Goal: Information Seeking & Learning: Learn about a topic

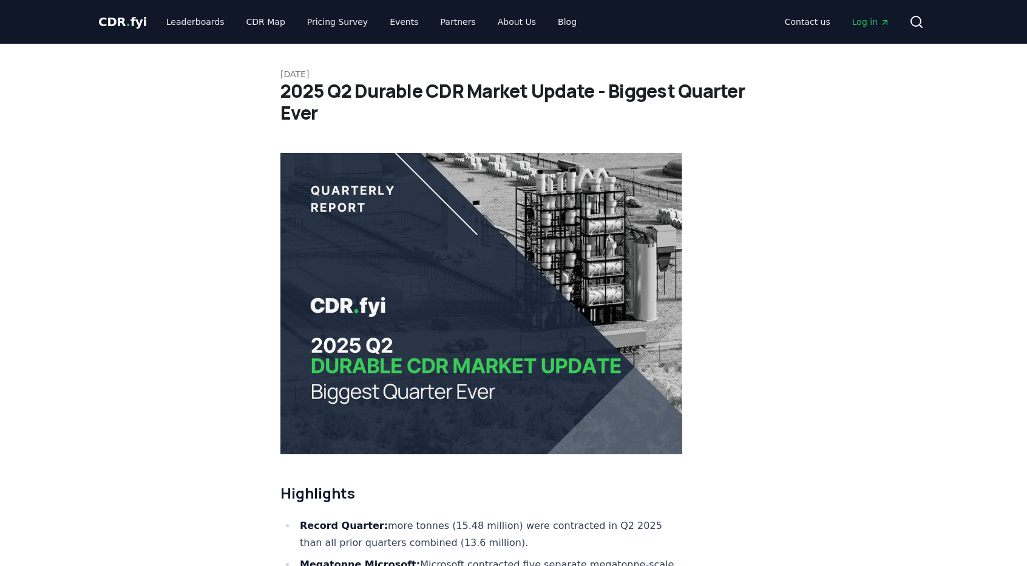
scroll to position [4574, 0]
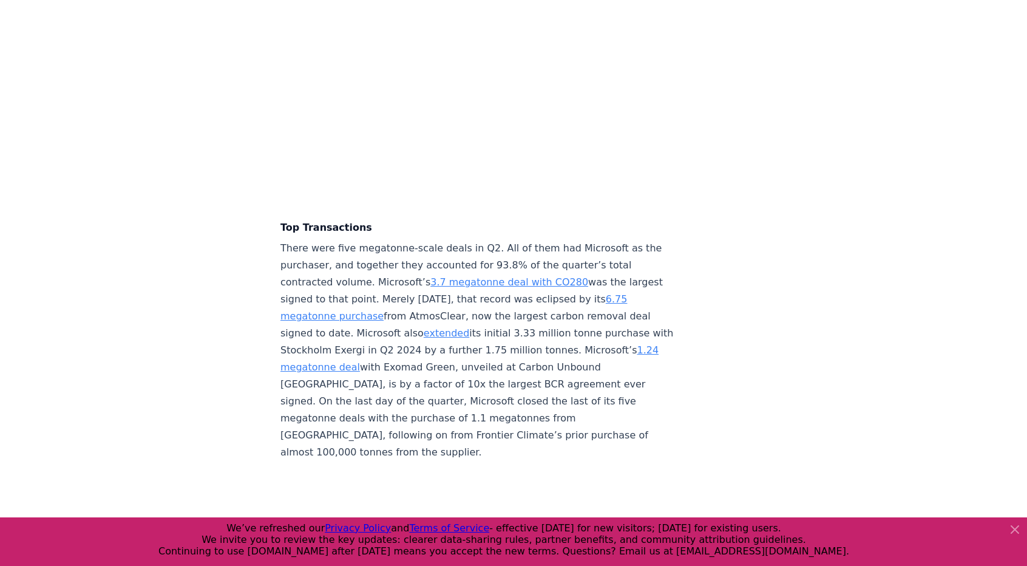
scroll to position [2571, 0]
